Goal: Find specific page/section: Find specific page/section

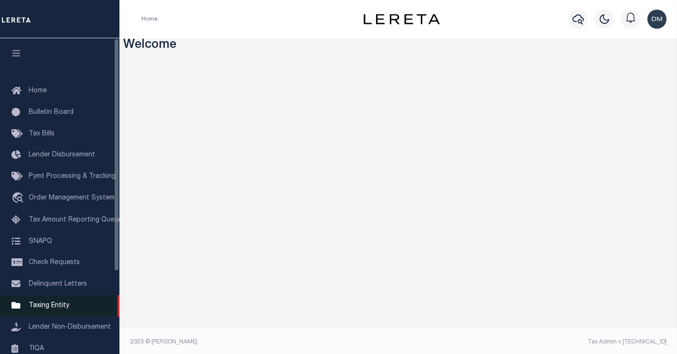
click at [47, 309] on span "Taxing Entity" at bounding box center [49, 305] width 41 height 7
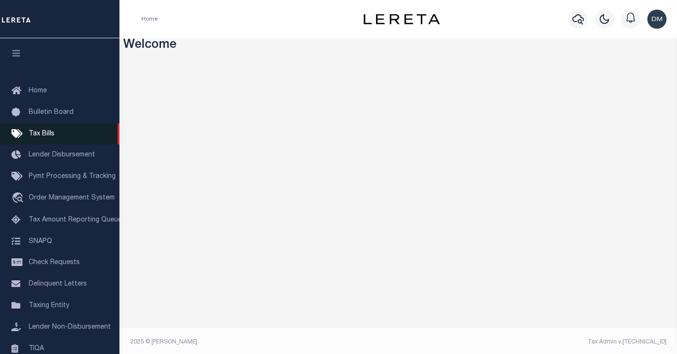
click at [48, 136] on span "Tax Bills" at bounding box center [42, 134] width 26 height 7
